Goal: Task Accomplishment & Management: Use online tool/utility

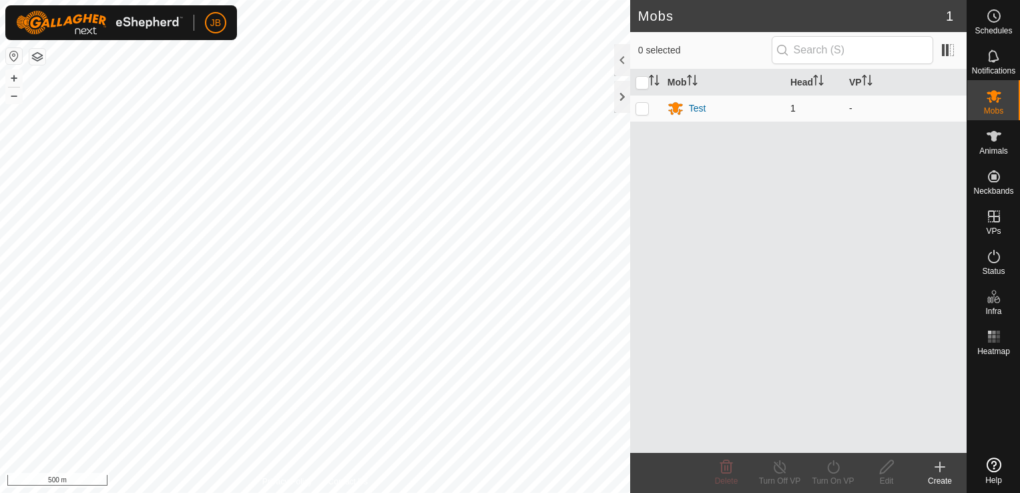
click at [640, 112] on p-checkbox at bounding box center [641, 108] width 13 height 11
checkbox input "true"
click at [986, 136] on icon at bounding box center [994, 136] width 16 height 16
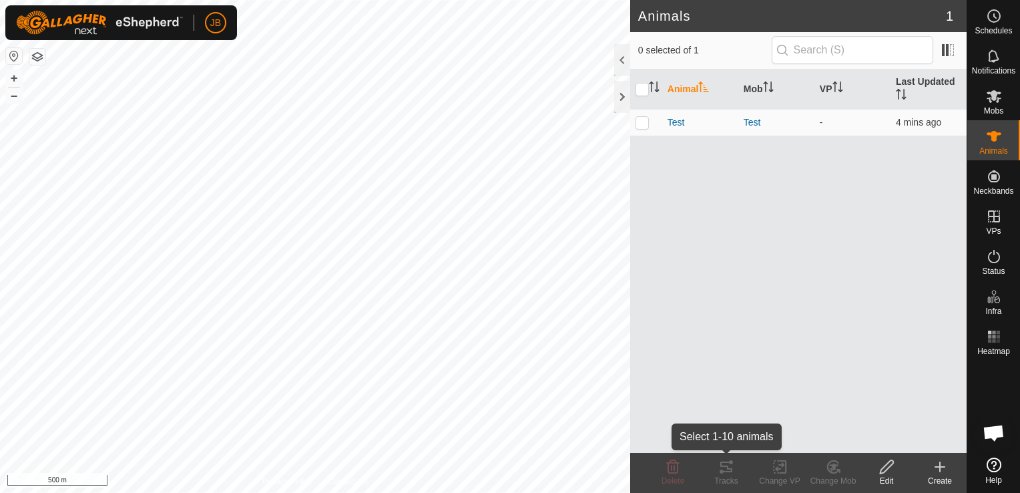
click at [729, 475] on div "Tracks" at bounding box center [725, 481] width 53 height 12
click at [642, 126] on p-checkbox at bounding box center [641, 122] width 13 height 11
checkbox input "true"
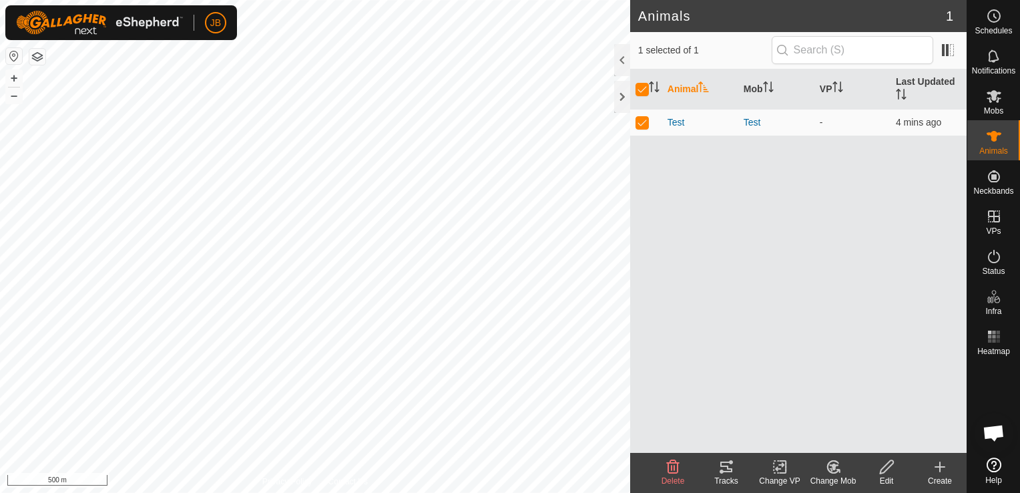
click at [729, 471] on icon at bounding box center [726, 466] width 12 height 11
